Goal: Information Seeking & Learning: Learn about a topic

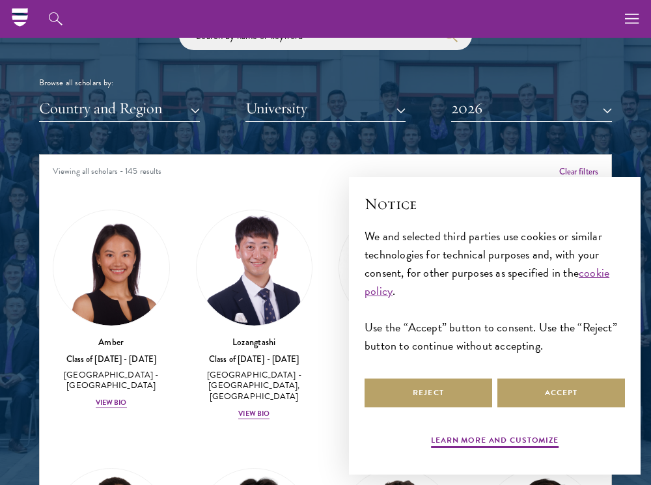
scroll to position [1563, 0]
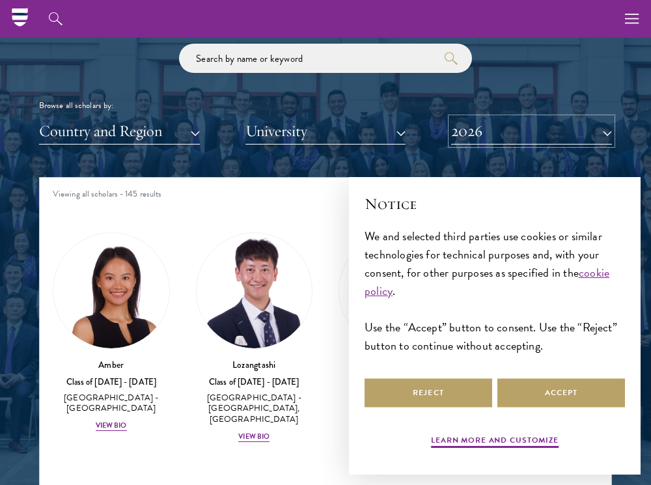
click at [560, 135] on button "2026" at bounding box center [531, 131] width 161 height 27
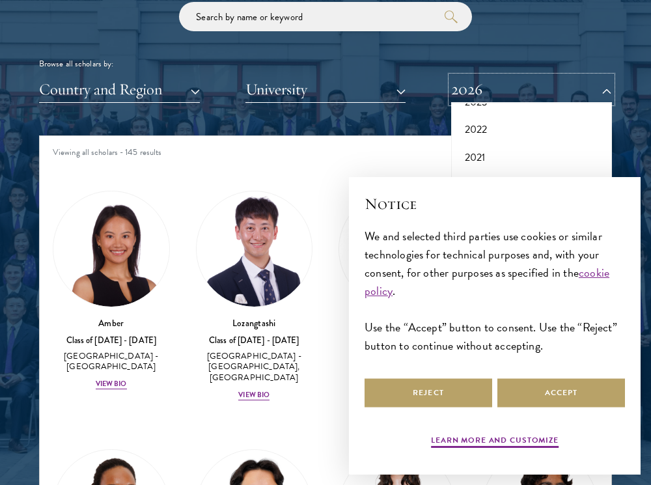
scroll to position [1628, 0]
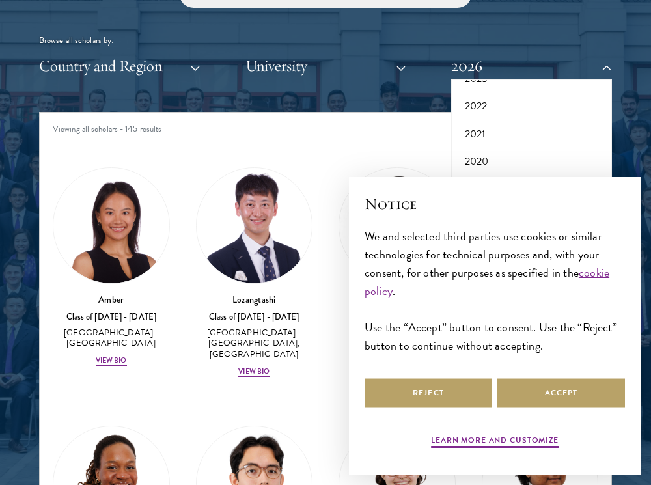
click at [491, 156] on button "2020" at bounding box center [531, 161] width 153 height 27
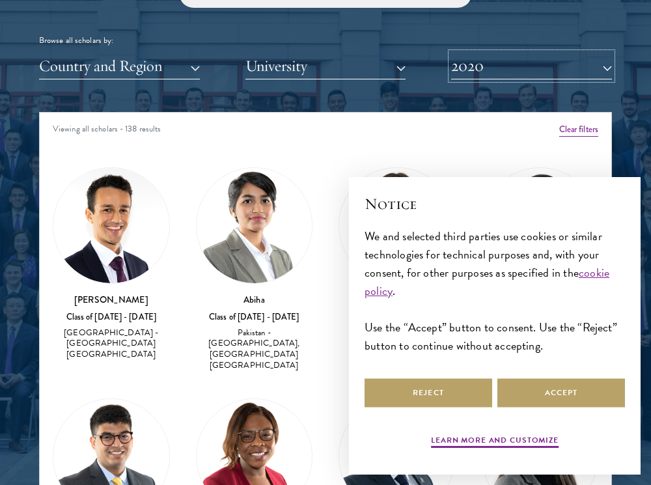
click at [527, 65] on button "2020" at bounding box center [531, 66] width 161 height 27
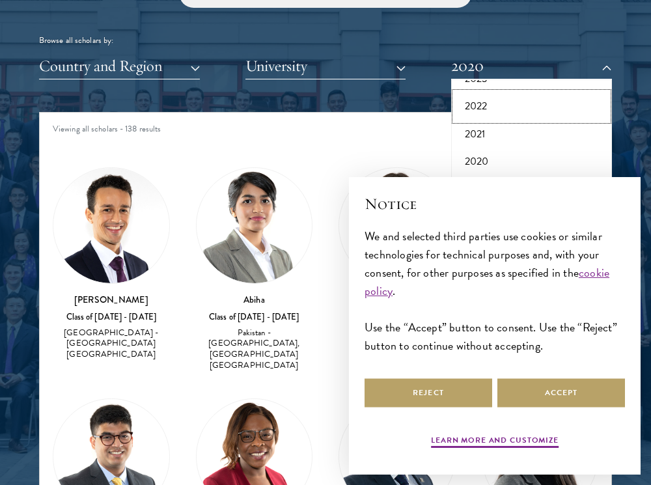
click at [493, 104] on button "2022" at bounding box center [531, 105] width 153 height 27
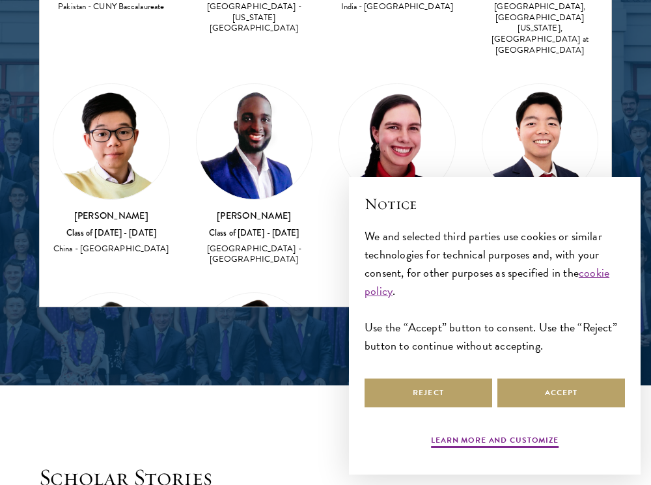
scroll to position [4038, 0]
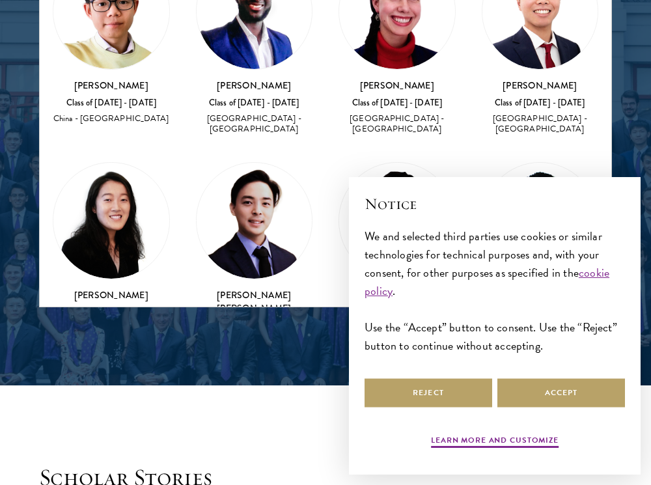
click at [111, 163] on img at bounding box center [111, 221] width 116 height 116
click at [106, 307] on div "Class of [DATE] - [DATE]" at bounding box center [111, 312] width 117 height 11
